Goal: Task Accomplishment & Management: Use online tool/utility

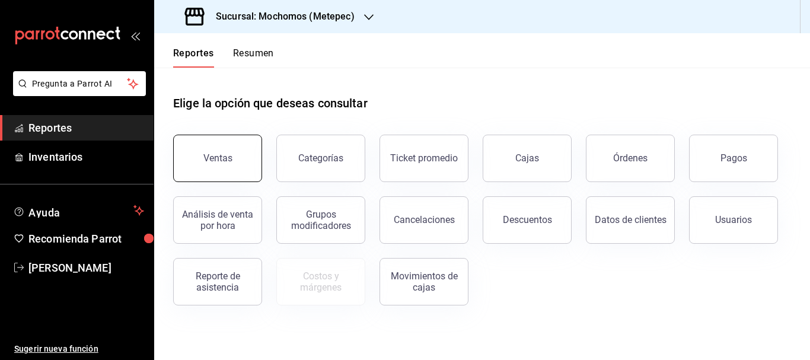
click at [209, 168] on button "Ventas" at bounding box center [217, 158] width 89 height 47
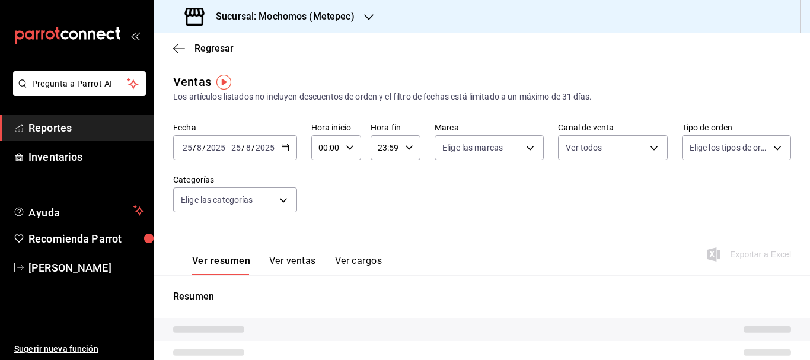
type input "PARROT,UBER_EATS,RAPPI,DIDI_FOOD,ONLINE"
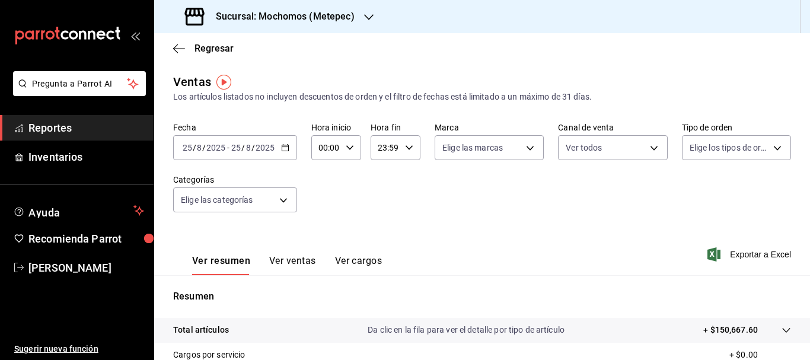
click at [282, 148] on icon "button" at bounding box center [285, 147] width 8 height 8
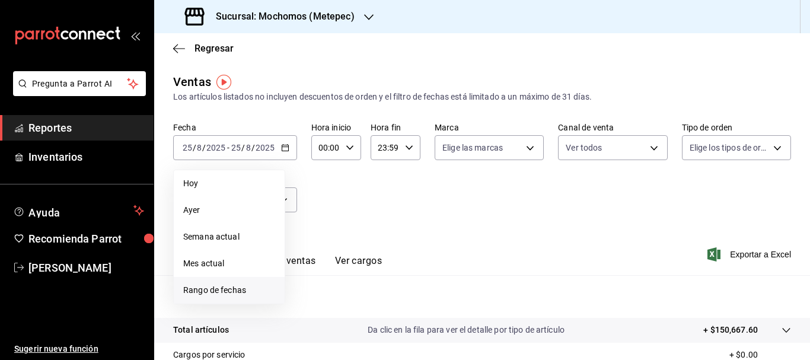
click at [210, 290] on span "Rango de fechas" at bounding box center [229, 290] width 92 height 12
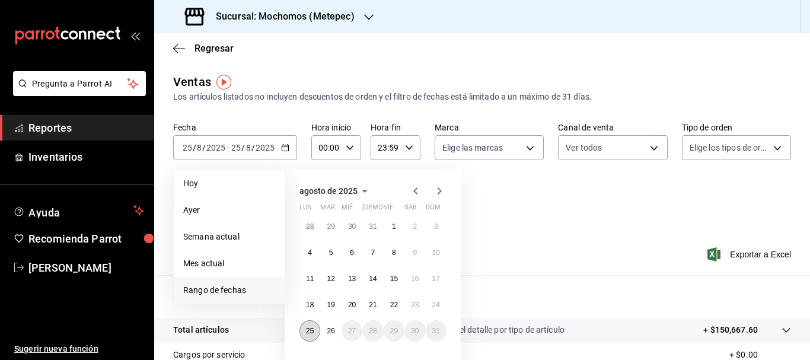
click at [308, 332] on abbr "25" at bounding box center [310, 331] width 8 height 8
click at [330, 334] on abbr "26" at bounding box center [331, 331] width 8 height 8
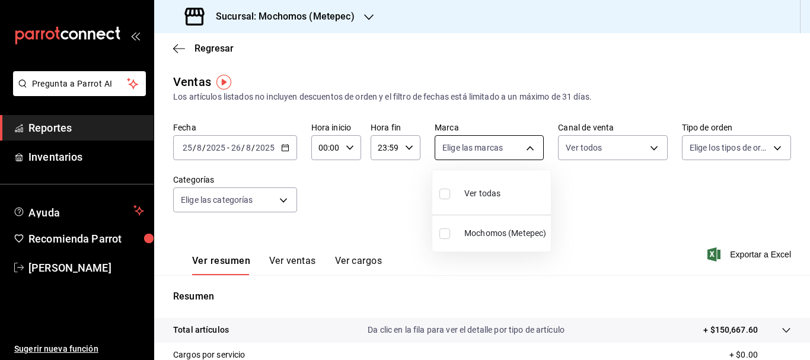
click at [520, 145] on body "Pregunta a Parrot AI Reportes Inventarios Ayuda Recomienda Parrot [PERSON_NAME]…" at bounding box center [405, 180] width 810 height 360
click at [526, 195] on li "Ver todas" at bounding box center [491, 192] width 119 height 35
type input "2365f74e-aa6b-4392-bdf2-72765591bddf"
checkbox input "true"
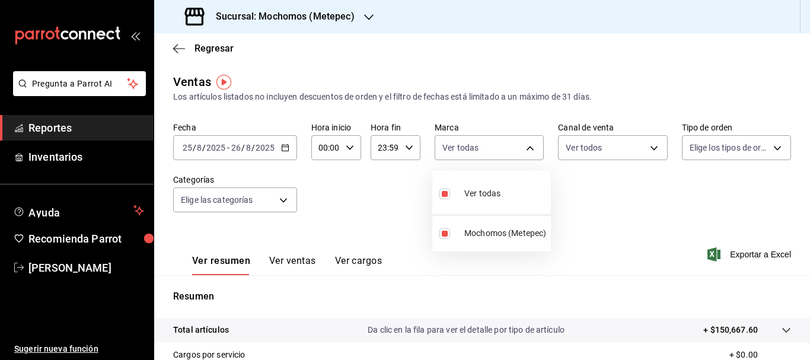
click at [650, 148] on div at bounding box center [405, 180] width 810 height 360
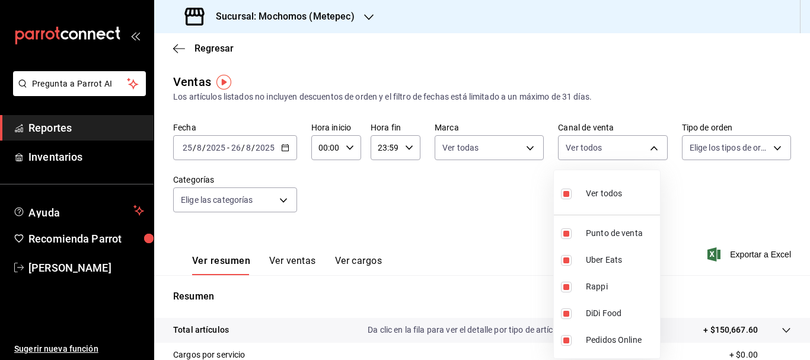
click at [650, 148] on body "Pregunta a Parrot AI Reportes Inventarios Ayuda Recomienda Parrot [PERSON_NAME]…" at bounding box center [405, 180] width 810 height 360
click at [766, 149] on div at bounding box center [405, 180] width 810 height 360
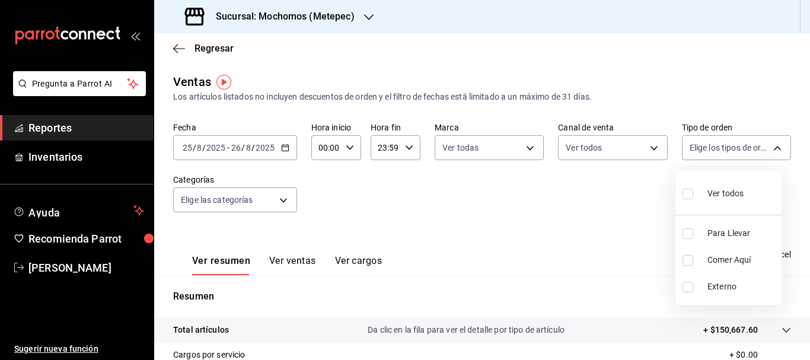
click at [766, 149] on body "Pregunta a Parrot AI Reportes Inventarios Ayuda Recomienda Parrot [PERSON_NAME]…" at bounding box center [405, 180] width 810 height 360
click at [684, 193] on input "checkbox" at bounding box center [687, 194] width 11 height 11
checkbox input "true"
type input "3a236ed8-2e24-47ca-8e59-ead494492482,da8509e8-5fca-4f62-958e-973104937870,EXTER…"
checkbox input "true"
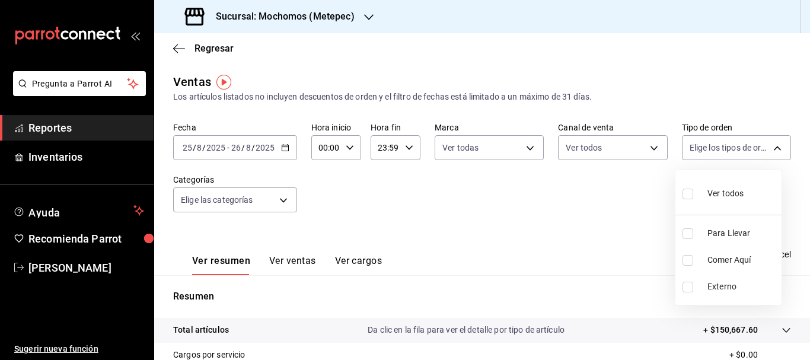
checkbox input "true"
click at [287, 197] on div at bounding box center [405, 180] width 810 height 360
click at [287, 197] on body "Pregunta a Parrot AI Reportes Inventarios Ayuda Recomienda Parrot [PERSON_NAME]…" at bounding box center [405, 180] width 810 height 360
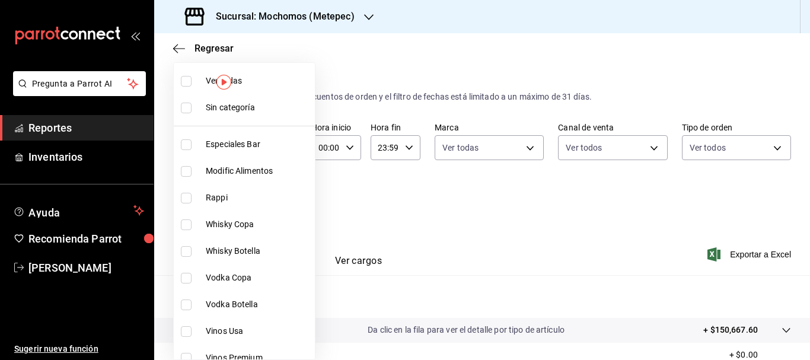
click at [271, 97] on li "Sin categoría" at bounding box center [244, 107] width 141 height 27
checkbox input "true"
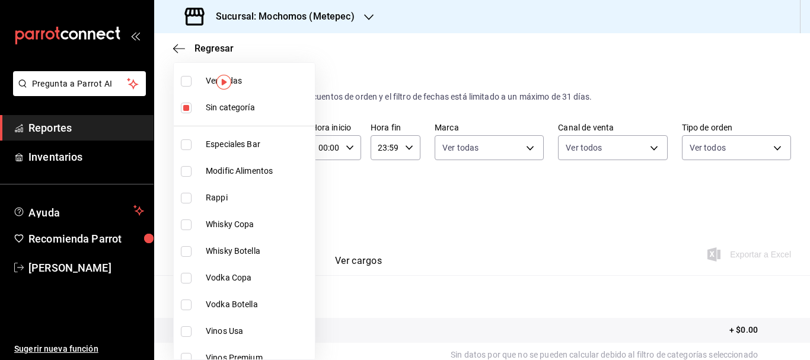
click at [268, 76] on span "Ver todas" at bounding box center [258, 81] width 104 height 12
type input "c9cbc288-c827-488d-81f5-370afefb1912,46081463-7037-4dd2-a9ab-e56ff6a8fa7c,bf958…"
checkbox input "true"
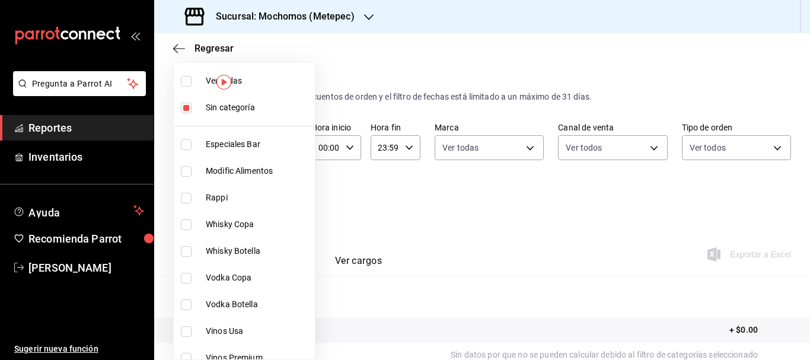
checkbox input "true"
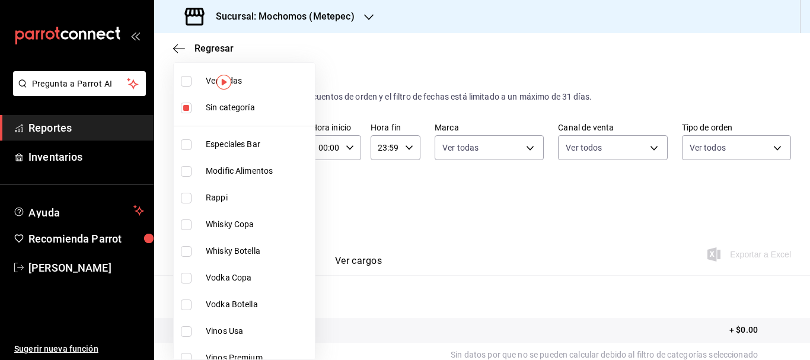
checkbox input "true"
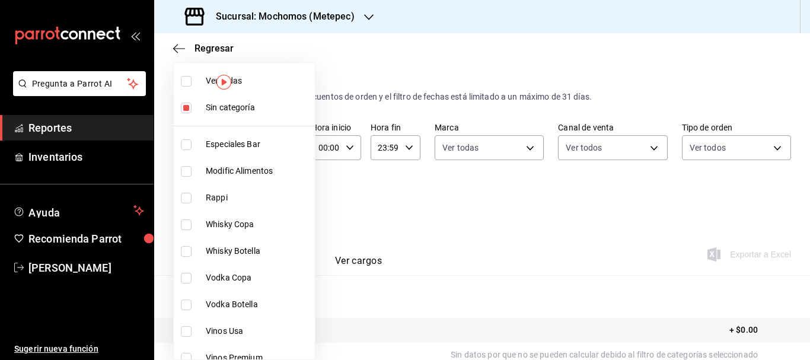
checkbox input "true"
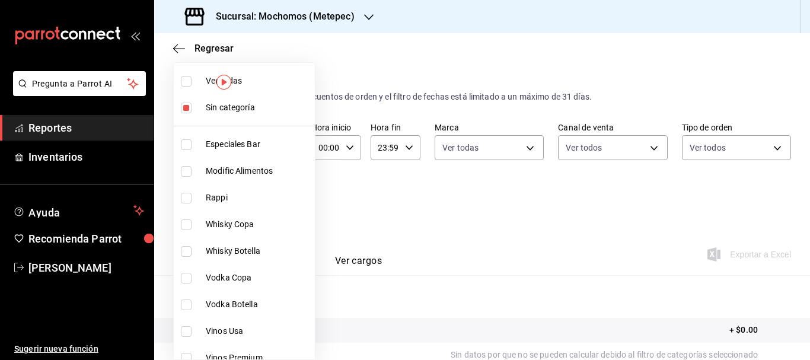
checkbox input "true"
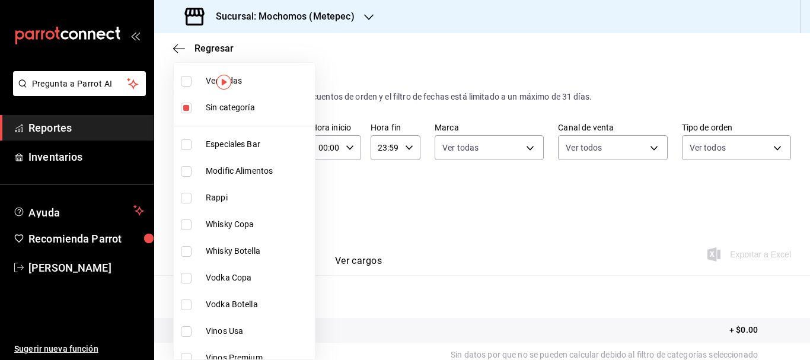
checkbox input "true"
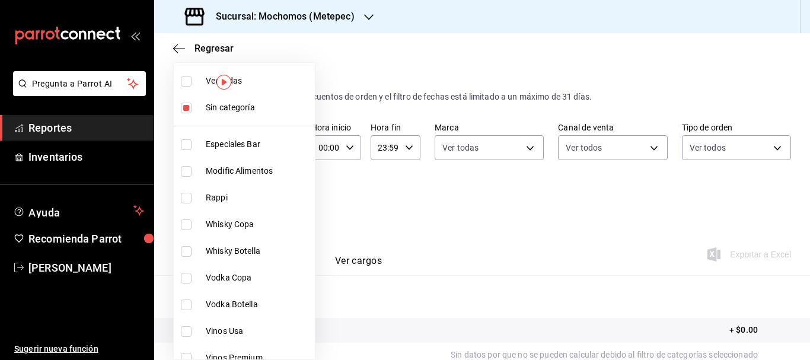
checkbox input "true"
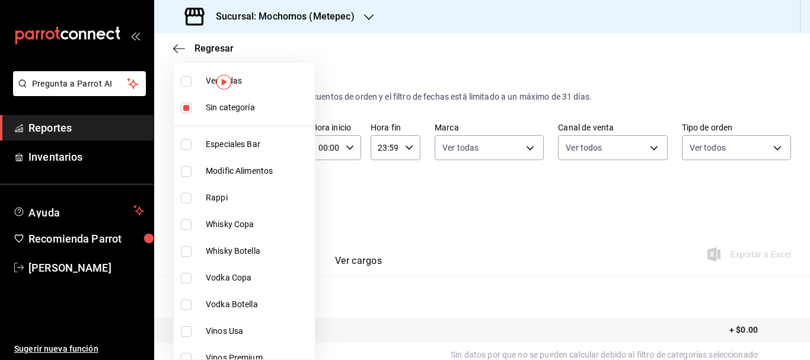
checkbox input "true"
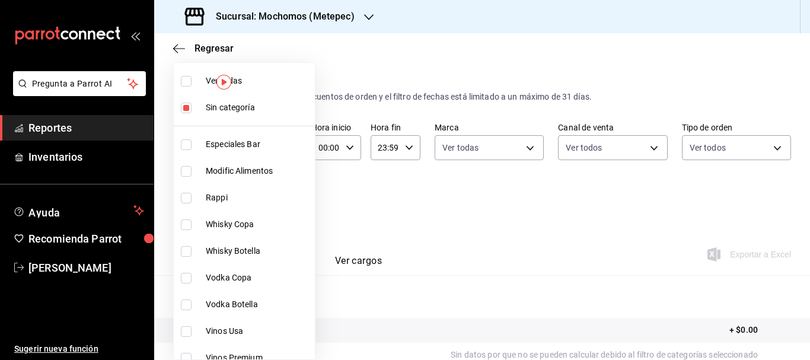
checkbox input "true"
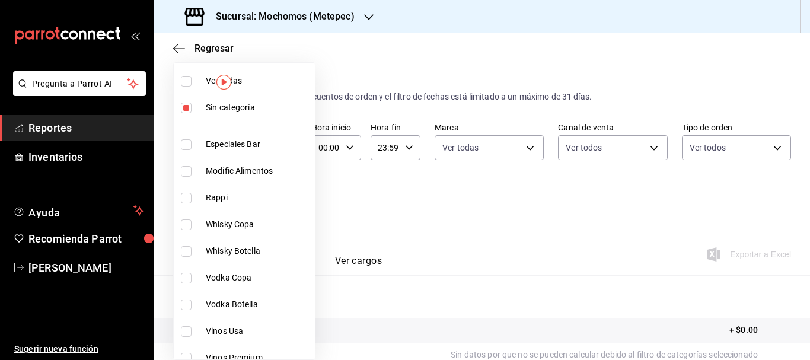
checkbox input "true"
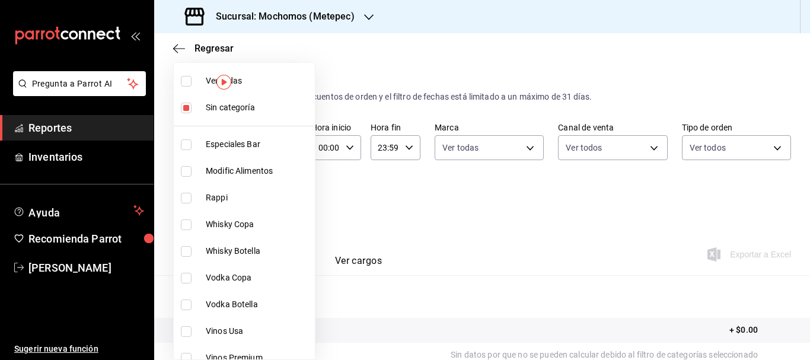
checkbox input "true"
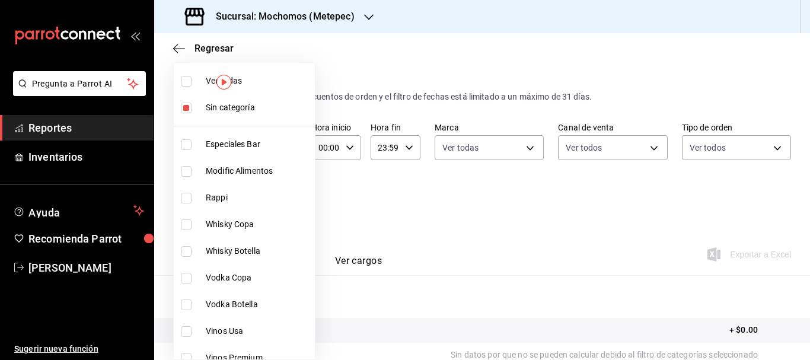
checkbox input "true"
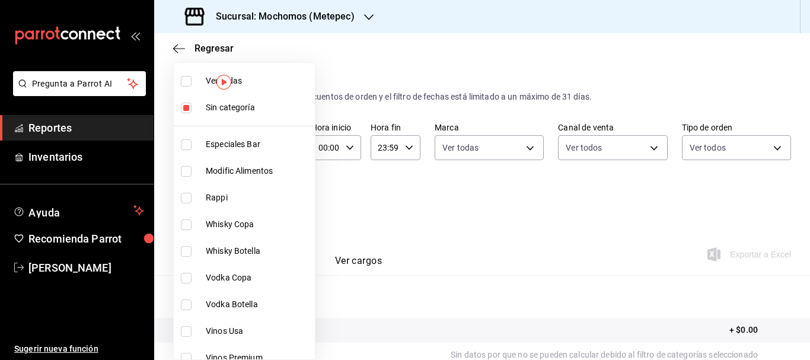
checkbox input "true"
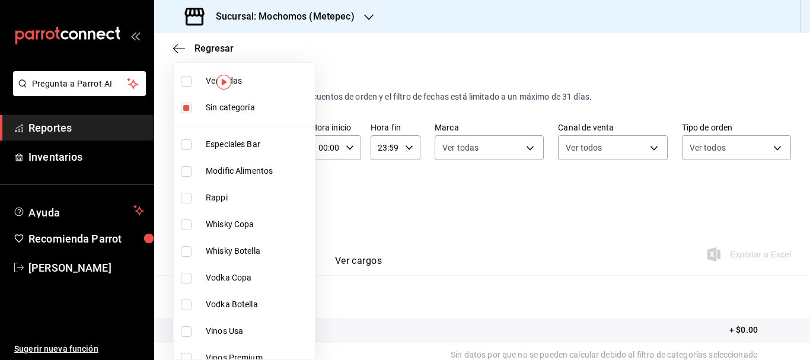
checkbox input "true"
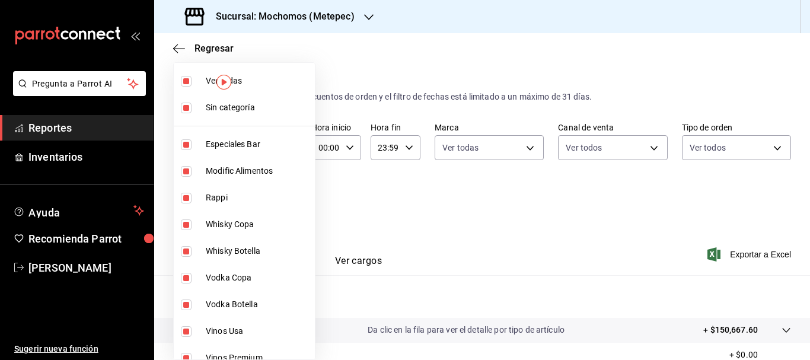
click at [394, 215] on div at bounding box center [405, 180] width 810 height 360
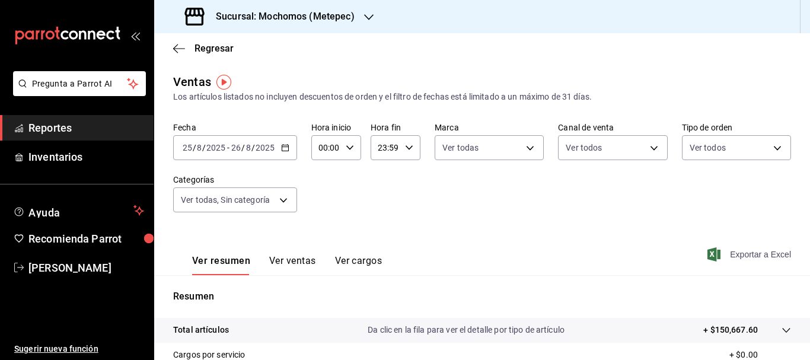
click at [736, 253] on span "Exportar a Excel" at bounding box center [750, 254] width 81 height 14
